Goal: Task Accomplishment & Management: Manage account settings

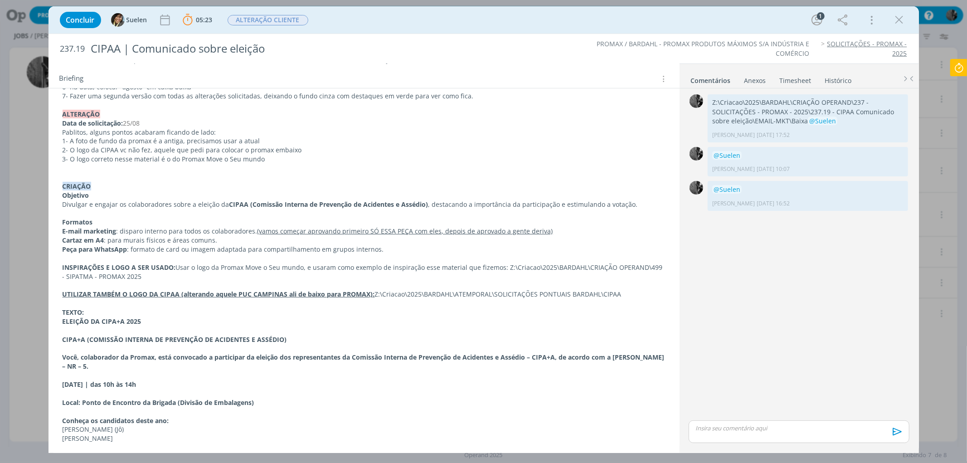
scroll to position [305, 0]
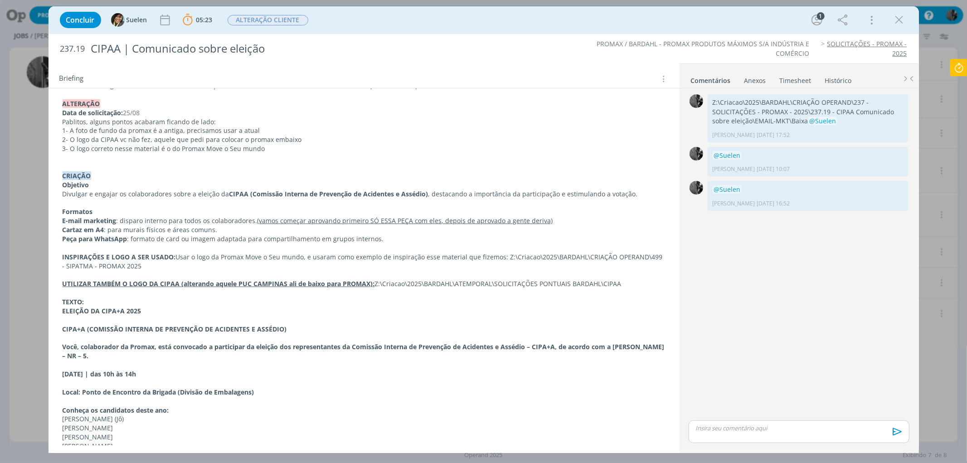
click at [960, 65] on icon at bounding box center [959, 68] width 16 height 18
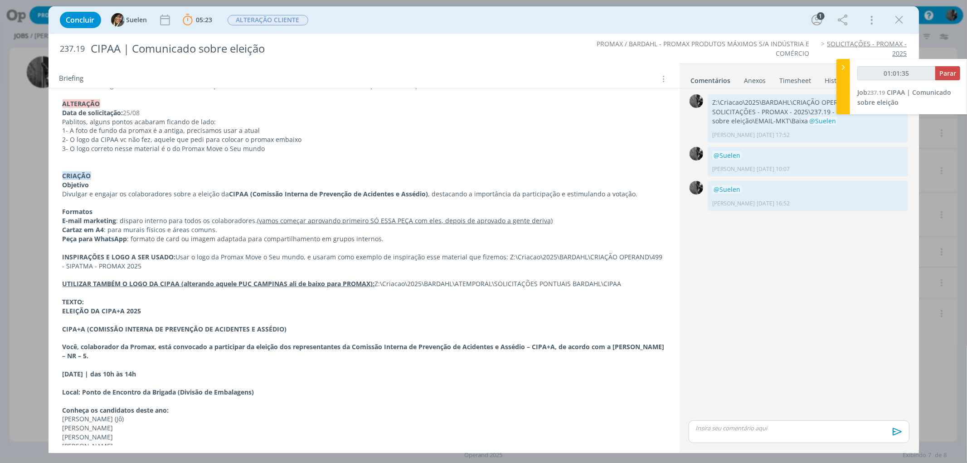
click at [716, 424] on p "dialog" at bounding box center [799, 428] width 206 height 8
type input "01:01:36"
click at [857, 433] on img at bounding box center [857, 432] width 11 height 11
click at [900, 434] on icon "dialog" at bounding box center [895, 435] width 9 height 8
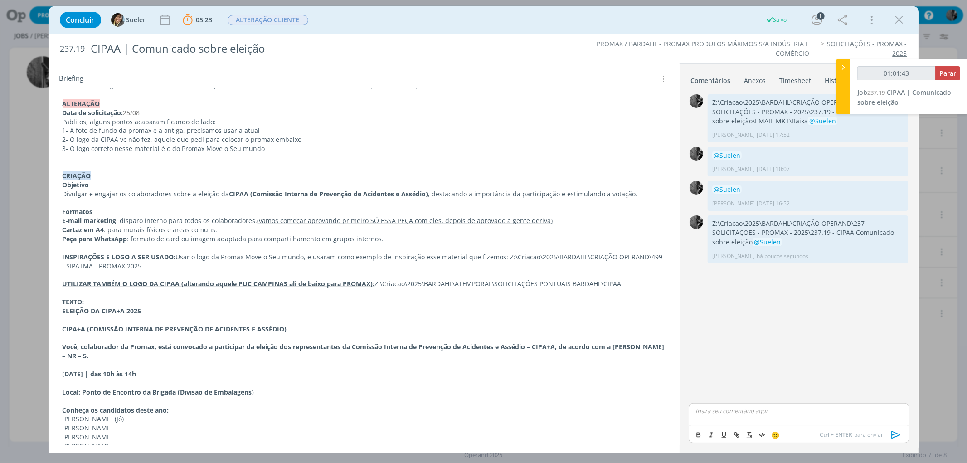
type input "01:01:44"
click at [948, 73] on span "Parar" at bounding box center [947, 73] width 17 height 9
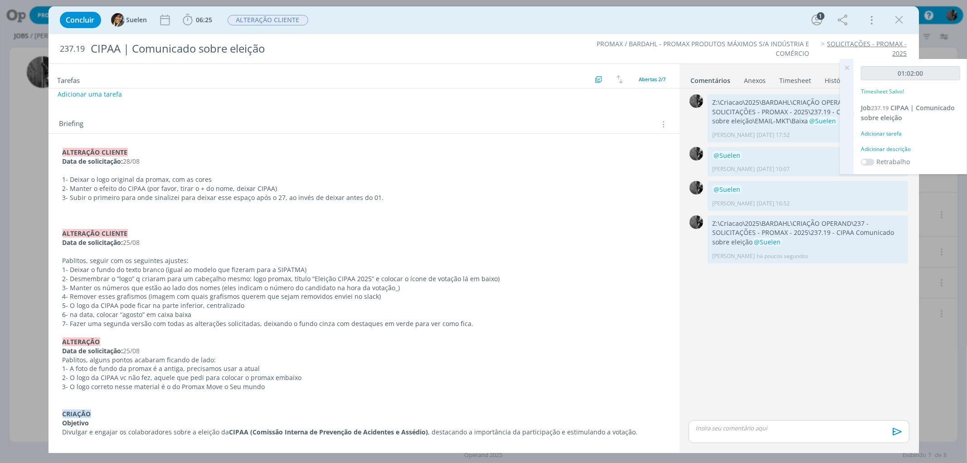
scroll to position [0, 0]
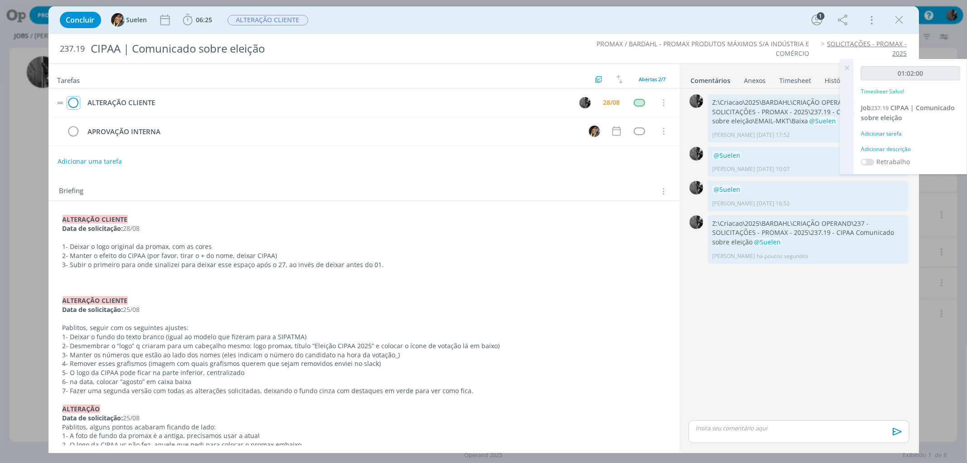
click at [69, 100] on icon "dialog" at bounding box center [73, 103] width 13 height 14
click at [634, 105] on div "dialog" at bounding box center [639, 103] width 11 height 8
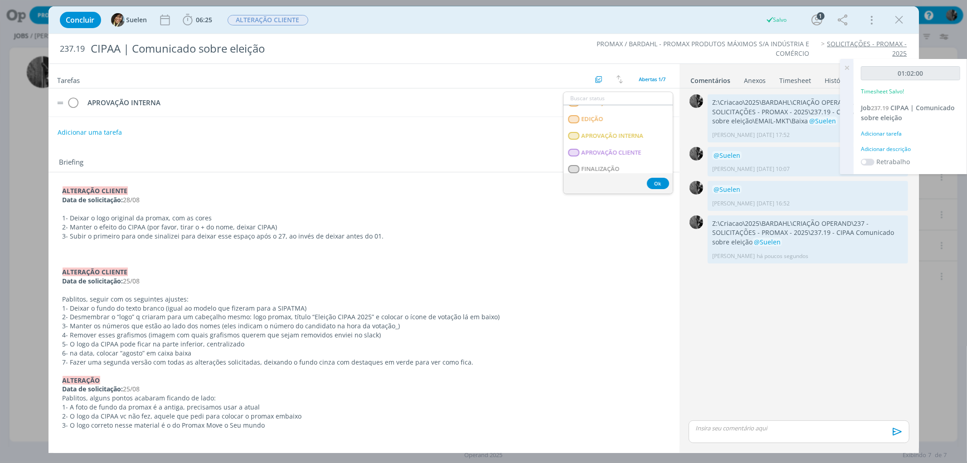
scroll to position [131, 0]
click at [645, 135] on INTERNA "APROVAÇÃO INTERNA" at bounding box center [618, 132] width 109 height 17
click at [278, 24] on span "ALTERAÇÃO CLIENTE" at bounding box center [268, 20] width 81 height 10
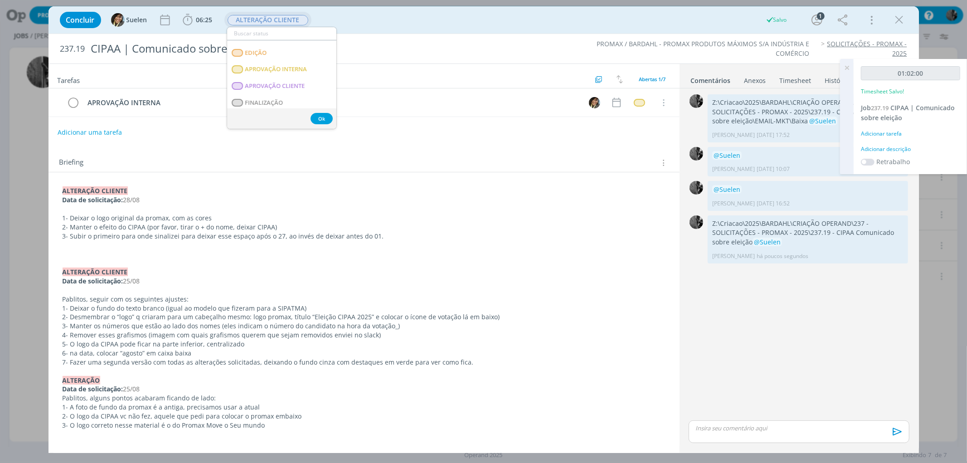
scroll to position [115, 0]
click at [301, 71] on INTERNA "APROVAÇÃO INTERNA" at bounding box center [281, 66] width 109 height 17
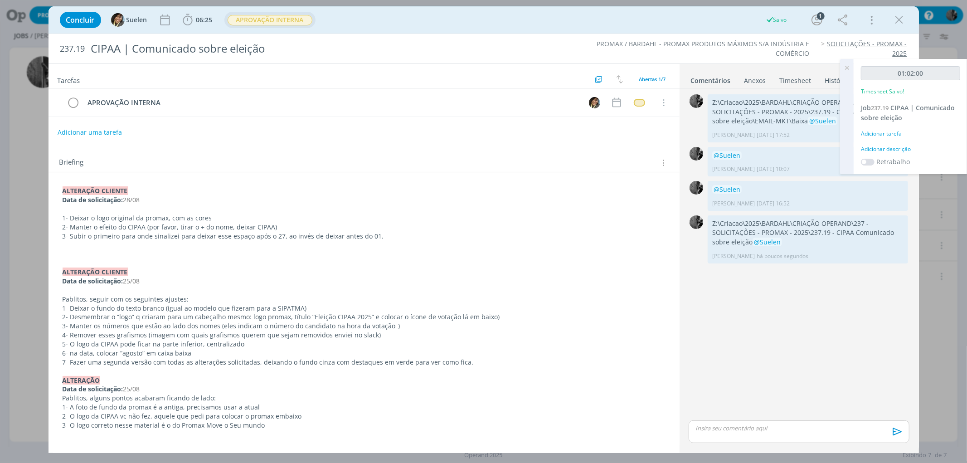
click at [894, 21] on icon "dialog" at bounding box center [900, 20] width 14 height 14
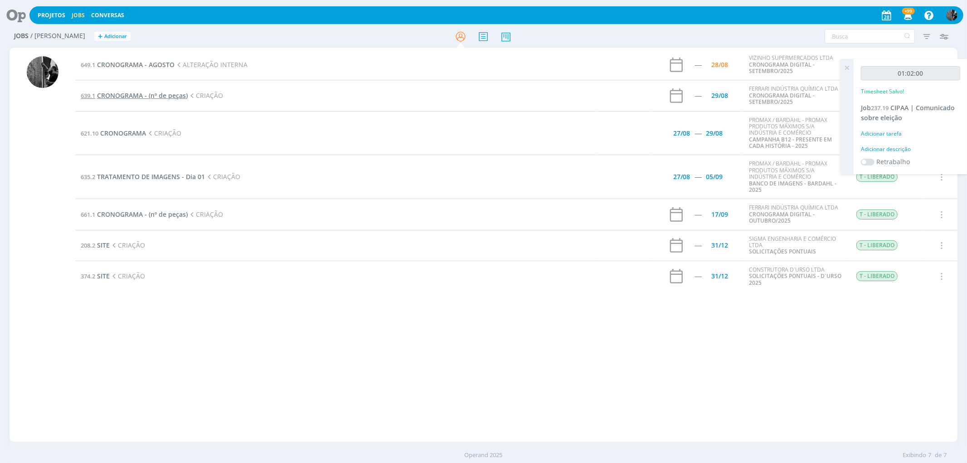
click at [107, 96] on span "CRONOGRAMA - (nº de peças)" at bounding box center [142, 95] width 91 height 9
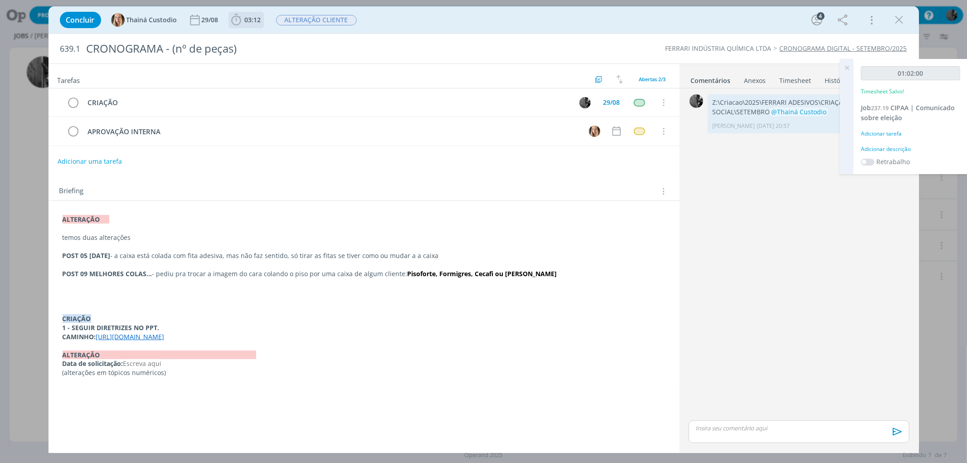
click at [229, 20] on icon "dialog" at bounding box center [236, 20] width 14 height 14
click at [248, 39] on icon "dialog" at bounding box center [249, 40] width 16 height 12
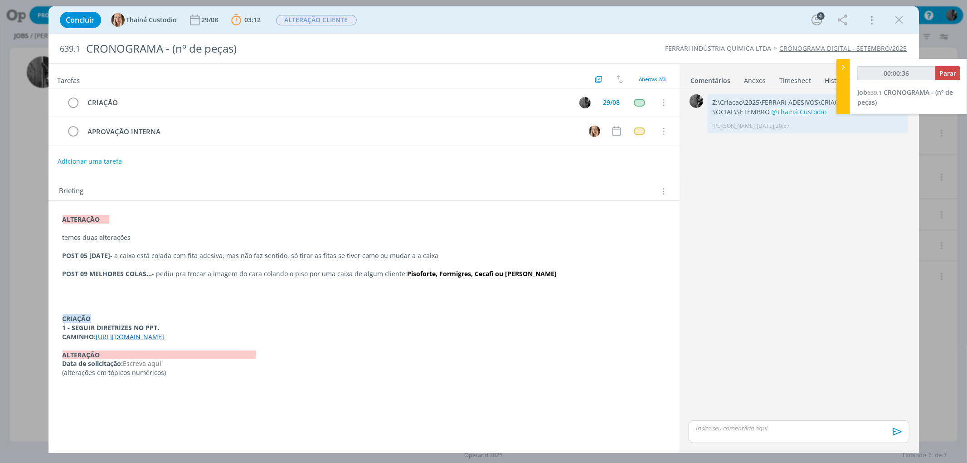
drag, startPoint x: 560, startPoint y: 337, endPoint x: 98, endPoint y: 336, distance: 461.1
click at [98, 336] on p "CAMINHO: [URL][DOMAIN_NAME]" at bounding box center [364, 336] width 603 height 9
copy link "[URL][DOMAIN_NAME]"
drag, startPoint x: 403, startPoint y: 271, endPoint x: 424, endPoint y: 251, distance: 29.5
click at [431, 273] on strong "Pisoforte, Formigres, Cecafi ou [PERSON_NAME]" at bounding box center [483, 273] width 150 height 9
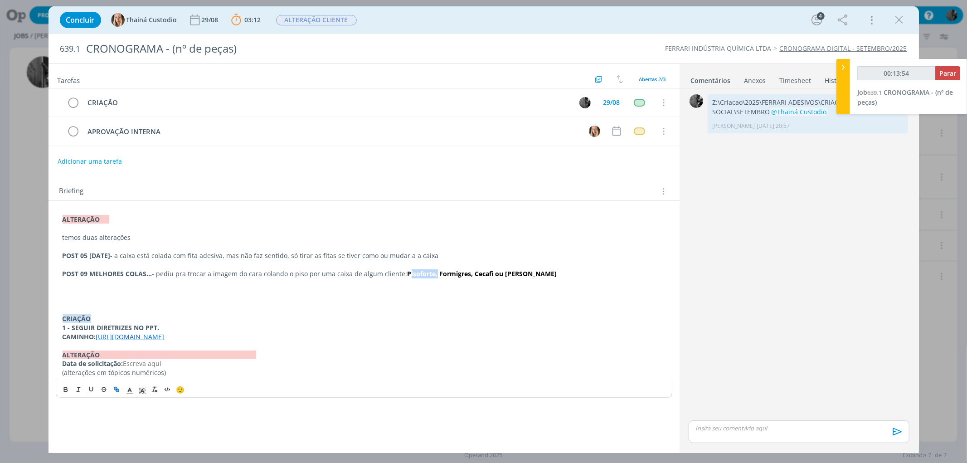
copy strong "Pisoforte"
click at [937, 75] on button "Parar" at bounding box center [947, 73] width 25 height 14
drag, startPoint x: 737, startPoint y: 438, endPoint x: 737, endPoint y: 431, distance: 7.3
click at [737, 438] on div "dialog" at bounding box center [799, 431] width 220 height 23
type input "00:22:00"
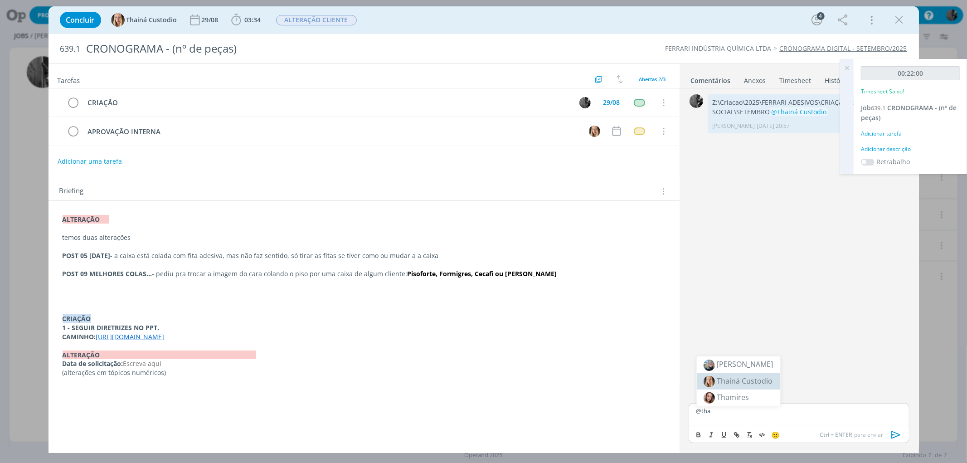
click at [716, 387] on li "Thainá Custodio" at bounding box center [738, 381] width 83 height 16
click at [898, 435] on icon "dialog" at bounding box center [897, 435] width 14 height 14
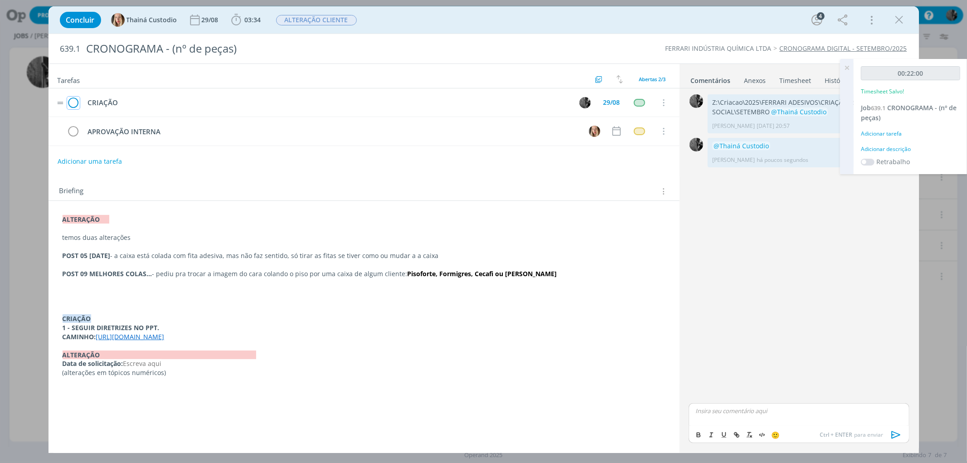
click at [74, 99] on icon "dialog" at bounding box center [73, 103] width 13 height 14
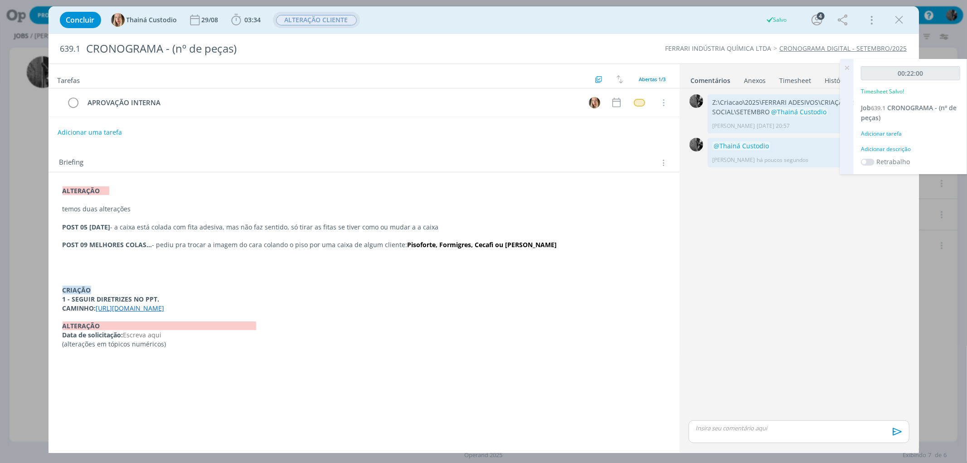
click at [291, 20] on span "ALTERAÇÃO CLIENTE" at bounding box center [316, 20] width 81 height 10
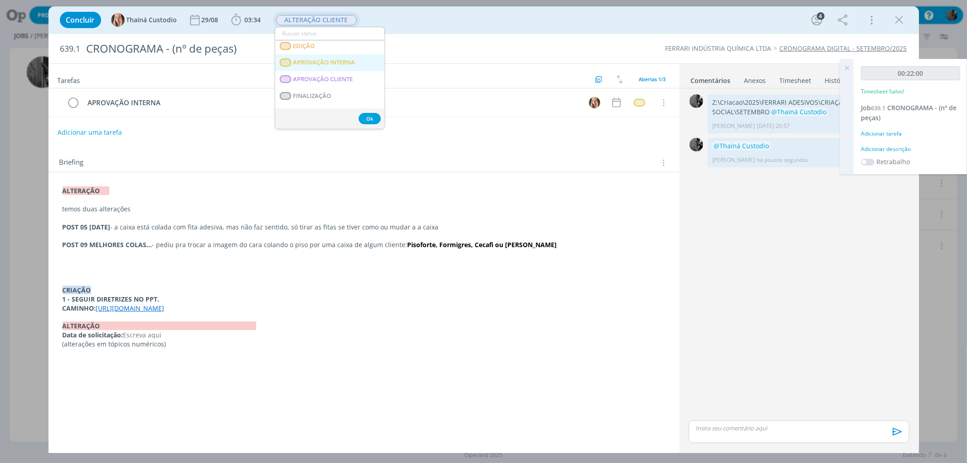
click at [337, 64] on span "APROVAÇÃO INTERNA" at bounding box center [324, 62] width 62 height 7
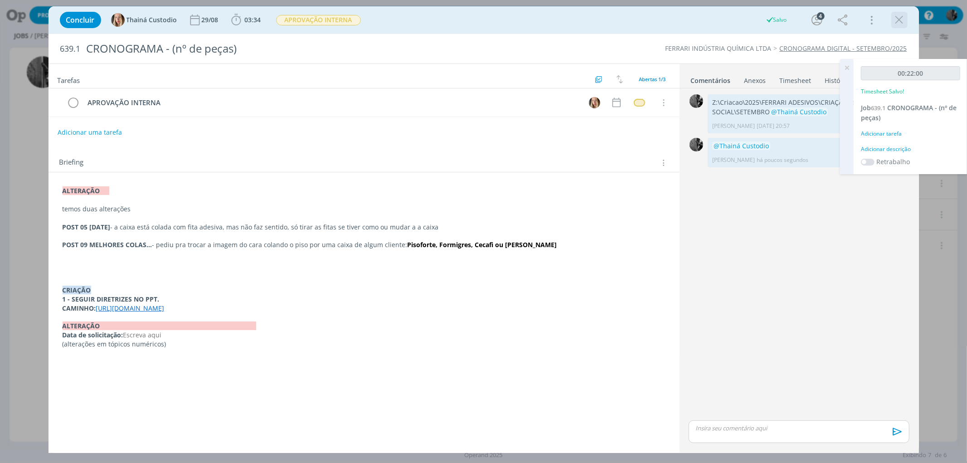
click at [904, 21] on icon "dialog" at bounding box center [900, 20] width 14 height 14
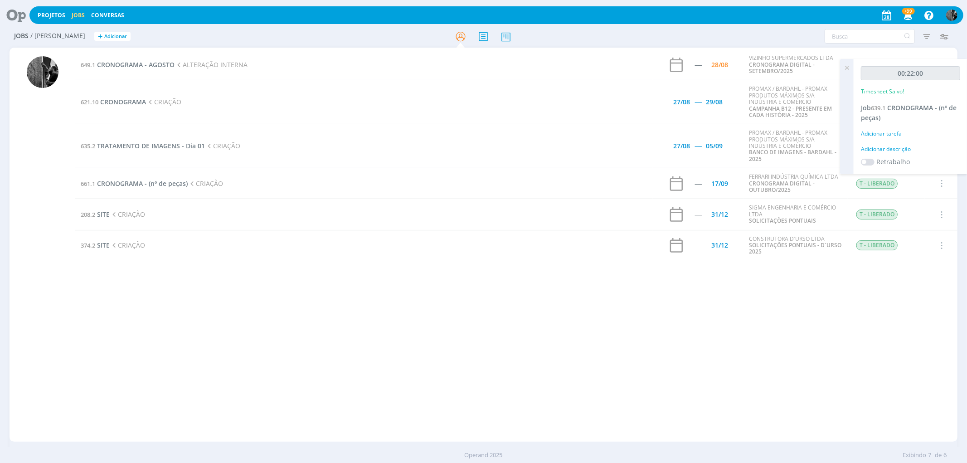
click at [846, 68] on icon at bounding box center [847, 68] width 16 height 18
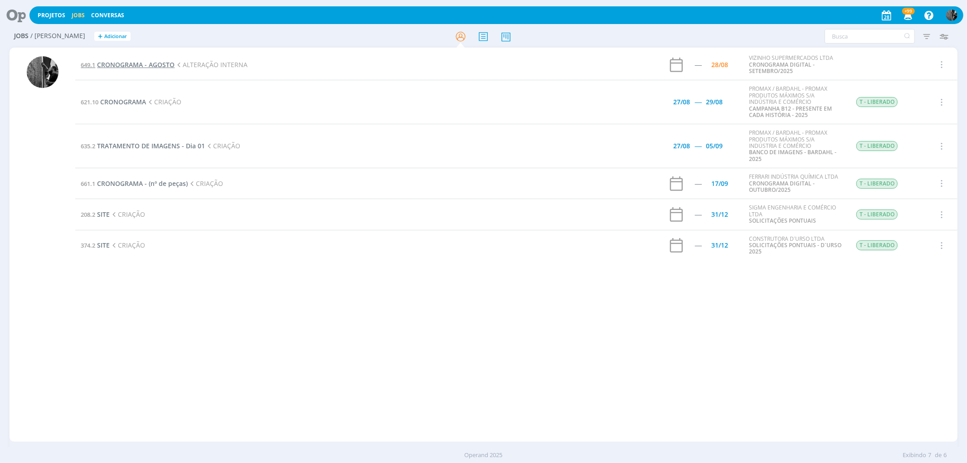
click at [148, 66] on span "CRONOGRAMA - AGOSTO" at bounding box center [136, 64] width 78 height 9
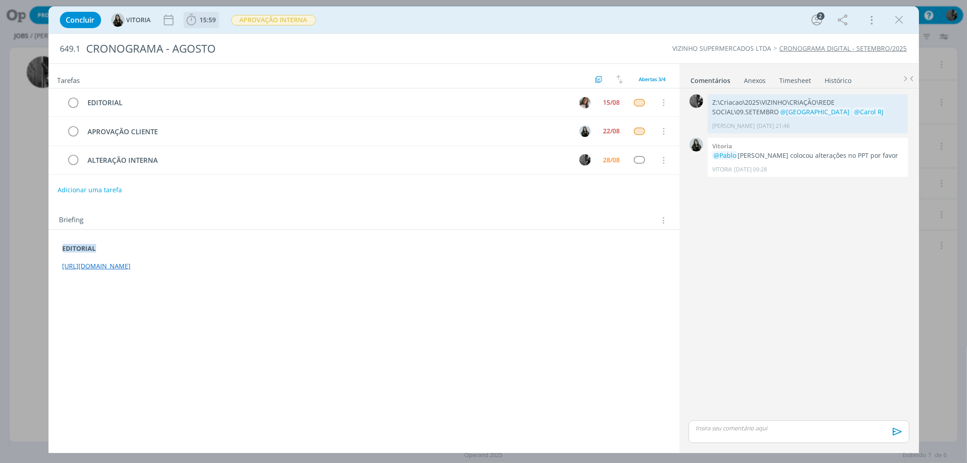
click at [193, 19] on icon "dialog" at bounding box center [192, 20] width 14 height 14
click at [200, 38] on icon "dialog" at bounding box center [204, 40] width 16 height 12
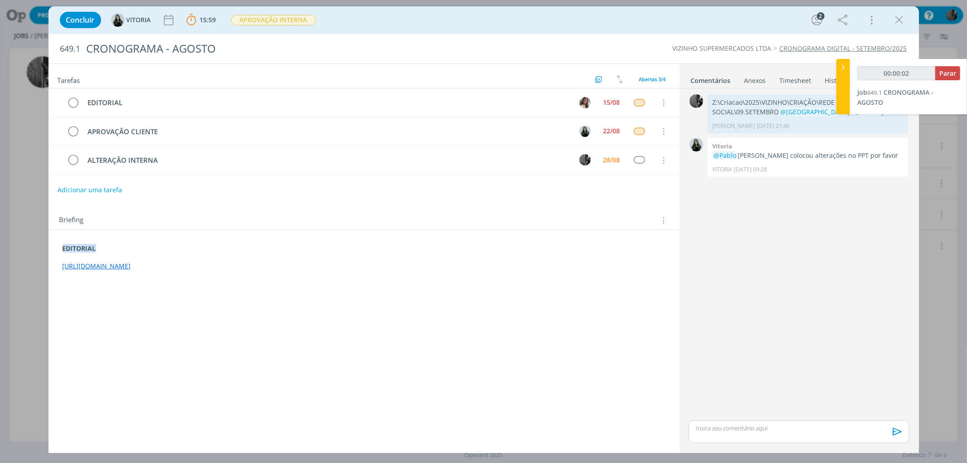
drag, startPoint x: 399, startPoint y: 270, endPoint x: 56, endPoint y: 273, distance: 342.8
click at [56, 273] on div "EDITORIAL [URL][DOMAIN_NAME]" at bounding box center [364, 258] width 617 height 34
copy link "[URL][DOMAIN_NAME]"
click at [754, 433] on div "dialog" at bounding box center [799, 431] width 220 height 23
type input "00:15:11"
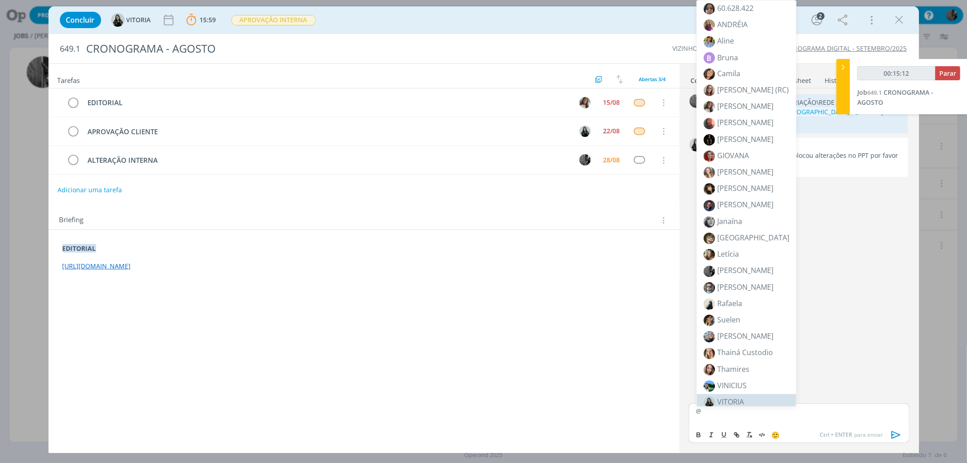
click at [740, 400] on span "VITORIA" at bounding box center [730, 402] width 27 height 10
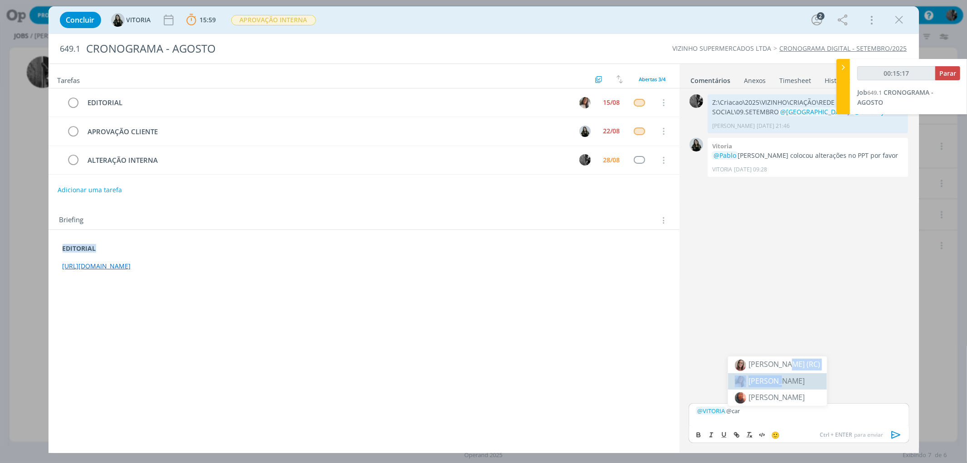
drag, startPoint x: 781, startPoint y: 366, endPoint x: 779, endPoint y: 377, distance: 10.7
click at [779, 377] on ul "[PERSON_NAME] (RC) [PERSON_NAME] SP" at bounding box center [777, 380] width 99 height 49
click at [753, 413] on p "﻿ @ [GEOGRAPHIC_DATA] ﻿ @car" at bounding box center [799, 411] width 206 height 8
click at [762, 383] on span "[PERSON_NAME]" at bounding box center [777, 381] width 56 height 10
click at [890, 438] on icon "dialog" at bounding box center [897, 435] width 14 height 14
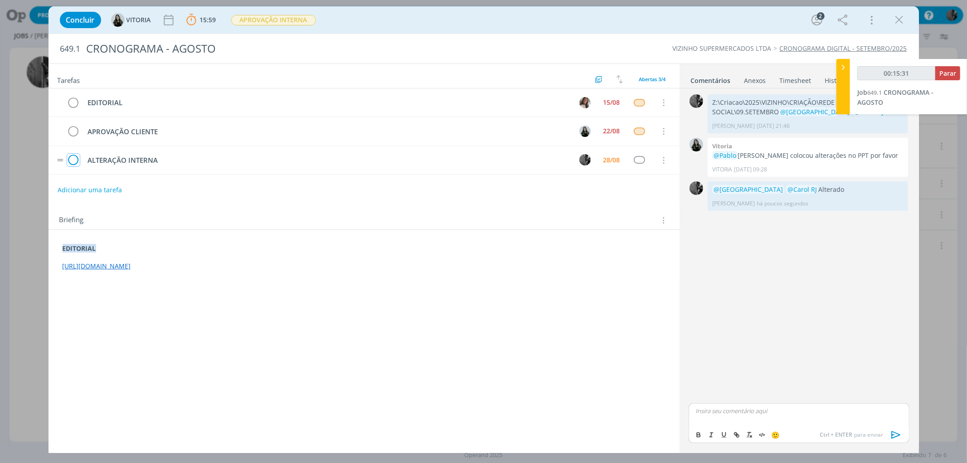
click at [70, 161] on icon "dialog" at bounding box center [73, 161] width 13 height 14
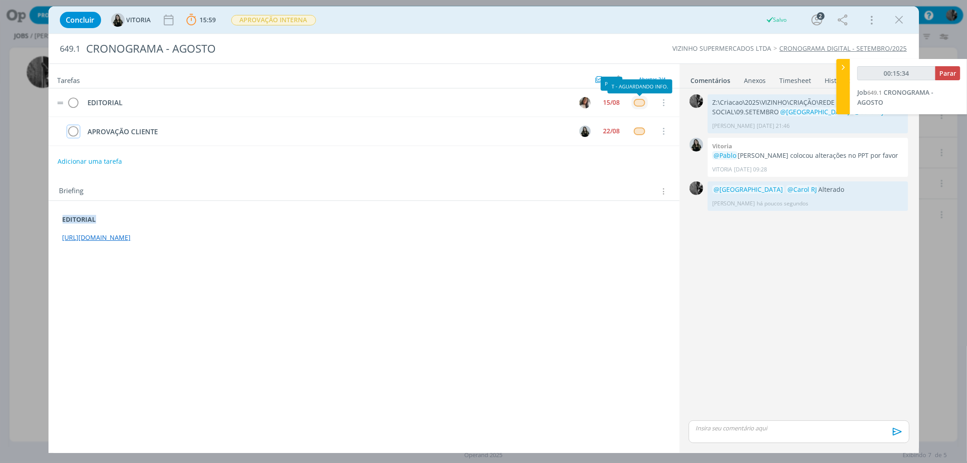
click at [638, 106] on div "dialog" at bounding box center [639, 103] width 11 height 8
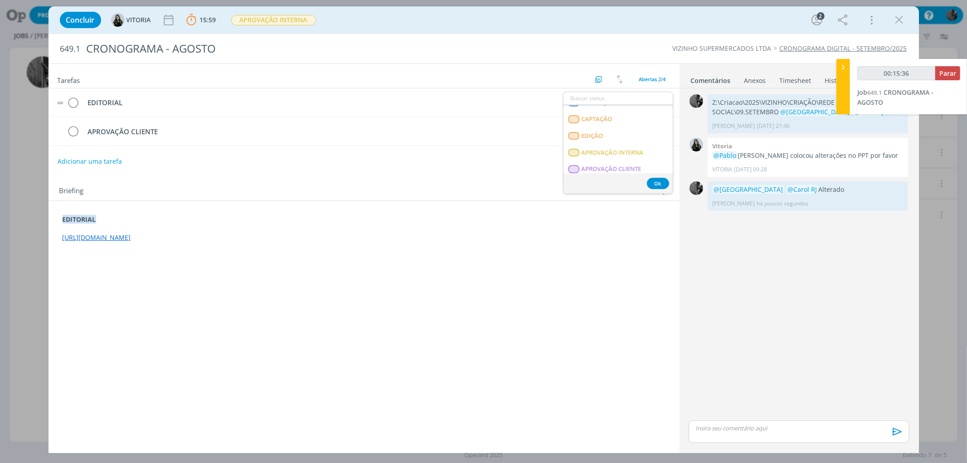
scroll to position [129, 0]
click at [644, 147] on INTERNA "APROVAÇÃO INTERNA" at bounding box center [618, 151] width 109 height 17
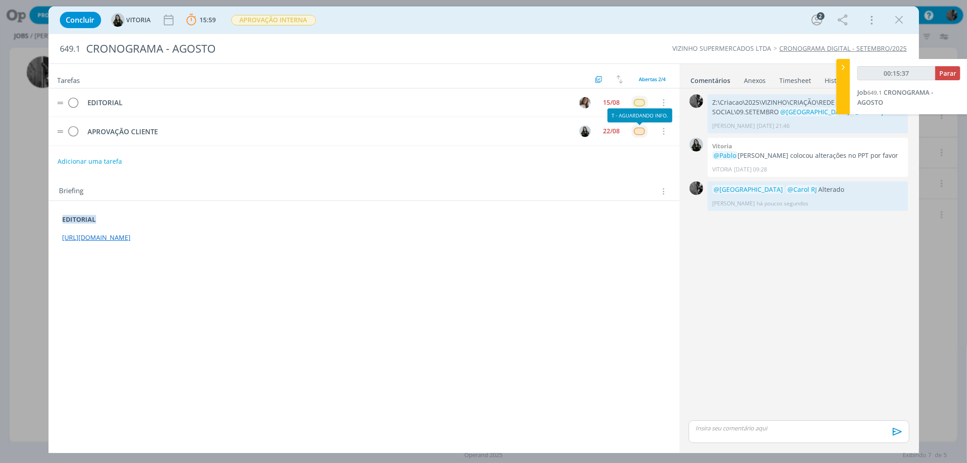
click at [641, 128] on div "dialog" at bounding box center [639, 131] width 11 height 8
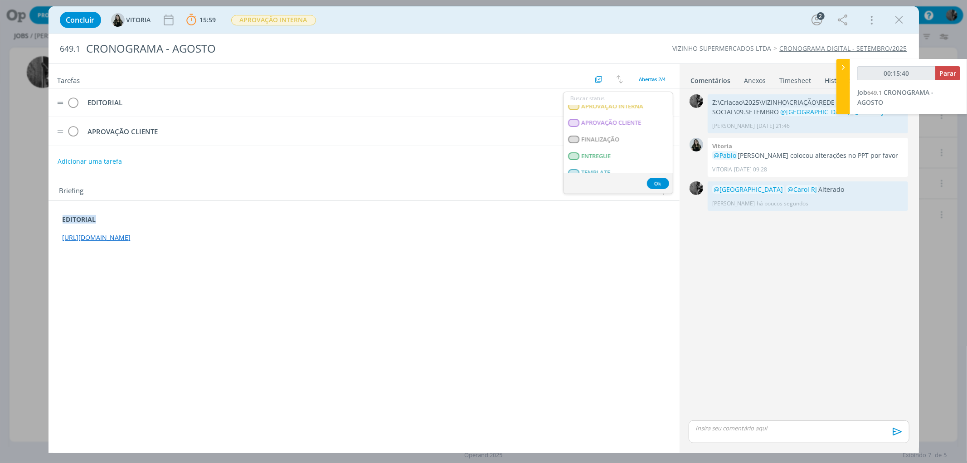
scroll to position [166, 0]
click at [634, 116] on span "APROVAÇÃO INTERNA" at bounding box center [612, 113] width 62 height 7
click at [269, 19] on span "APROVAÇÃO INTERNA" at bounding box center [273, 20] width 85 height 10
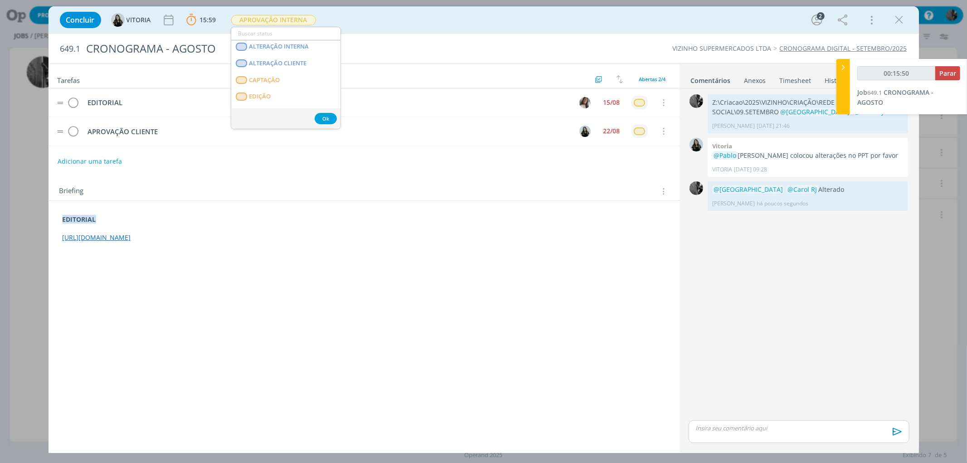
scroll to position [75, 0]
click at [407, 7] on div "Concluir [GEOGRAPHIC_DATA] 15:59 Parar Apontar Data * [DATE] Horas * 00:00 Tare…" at bounding box center [484, 19] width 871 height 27
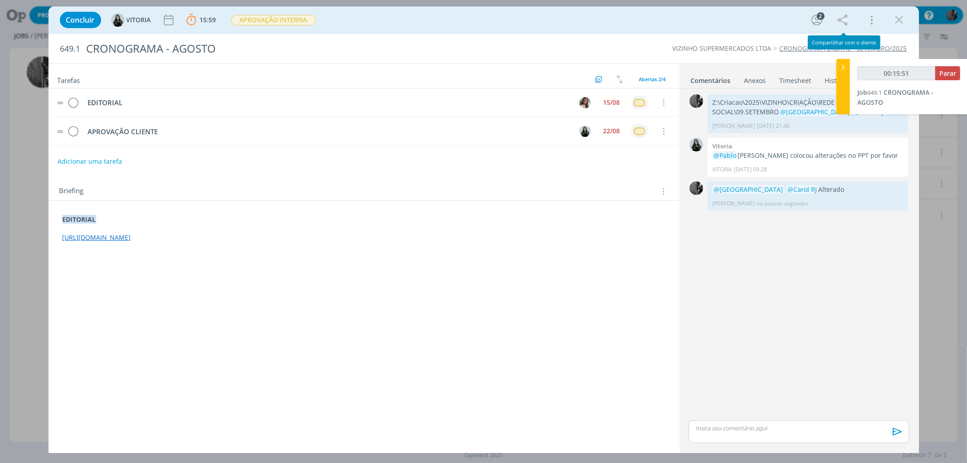
type input "00:15:52"
click at [953, 73] on span "Parar" at bounding box center [947, 73] width 17 height 9
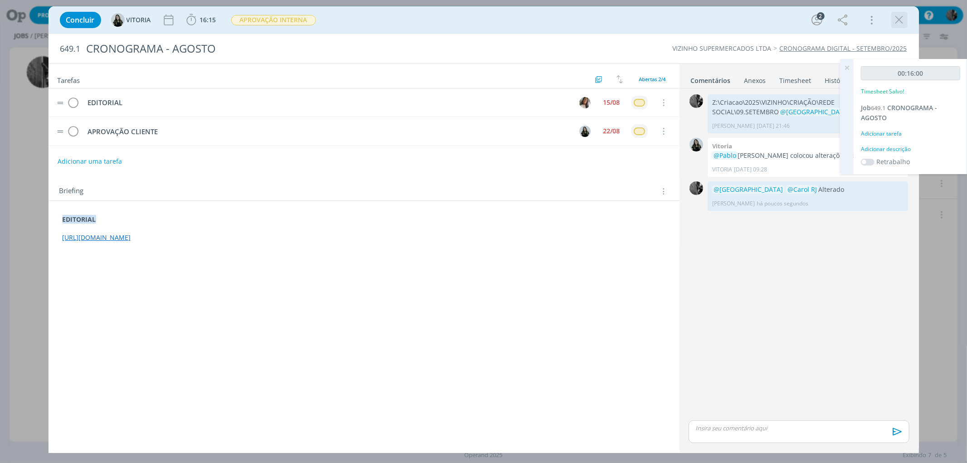
click at [902, 19] on icon "dialog" at bounding box center [900, 20] width 14 height 14
